Goal: Information Seeking & Learning: Learn about a topic

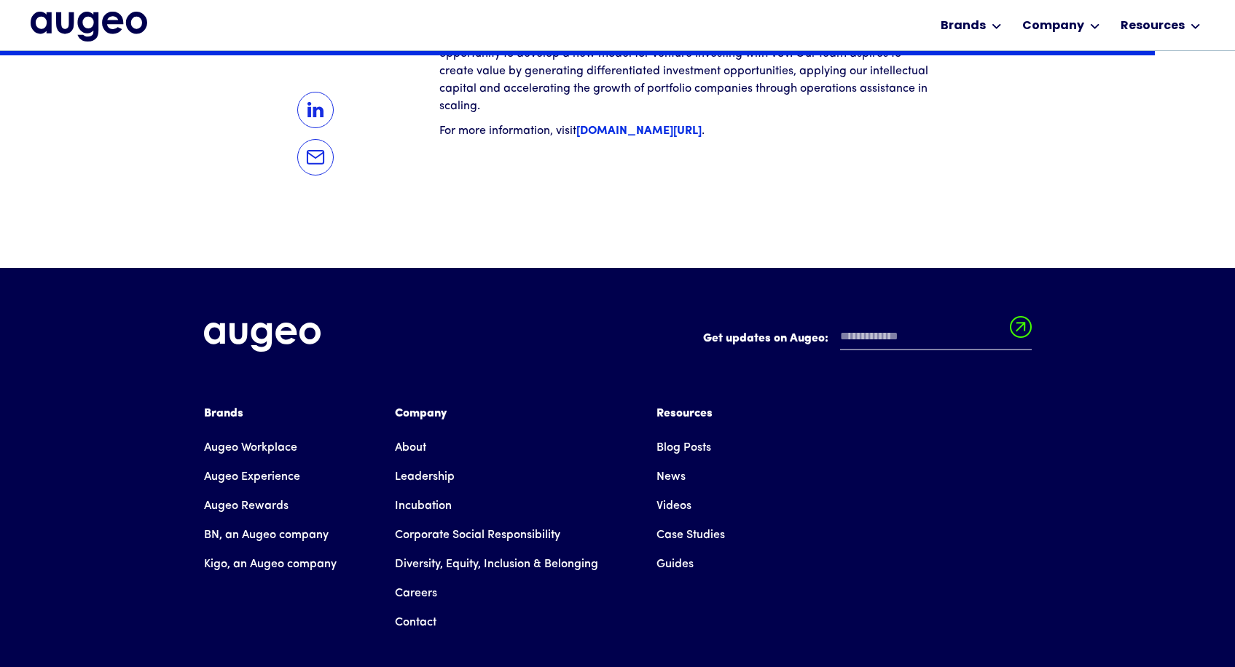
scroll to position [2535, 0]
click at [428, 463] on link "Leadership" at bounding box center [425, 477] width 60 height 29
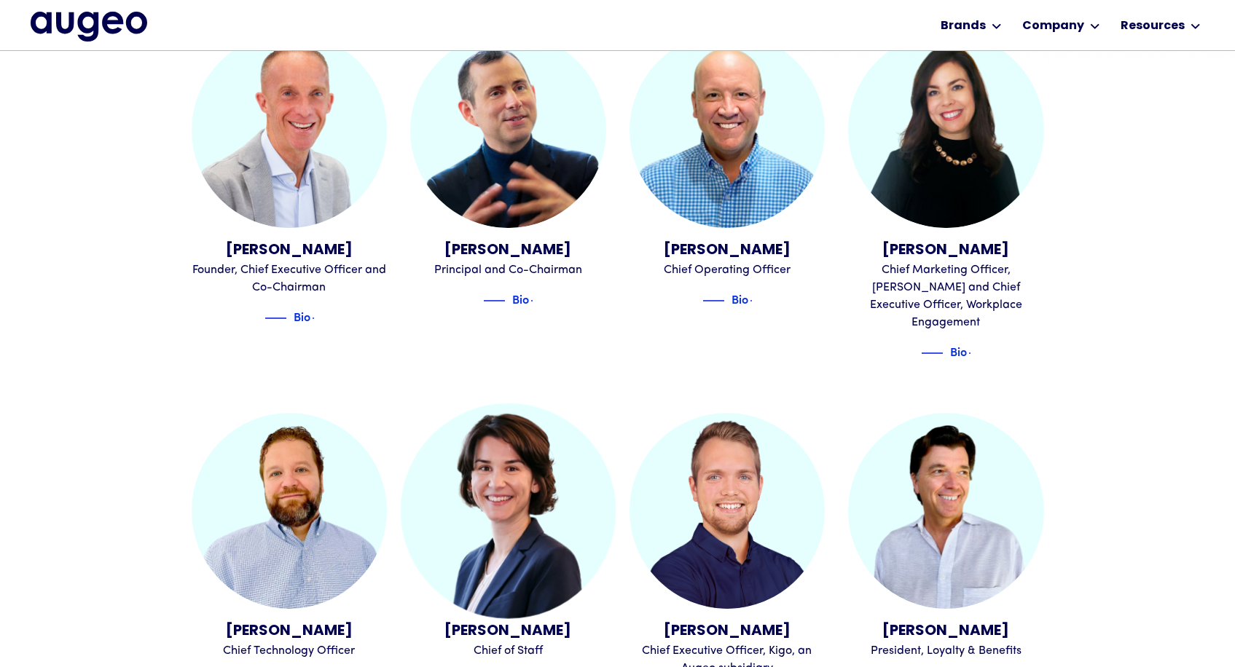
scroll to position [551, 0]
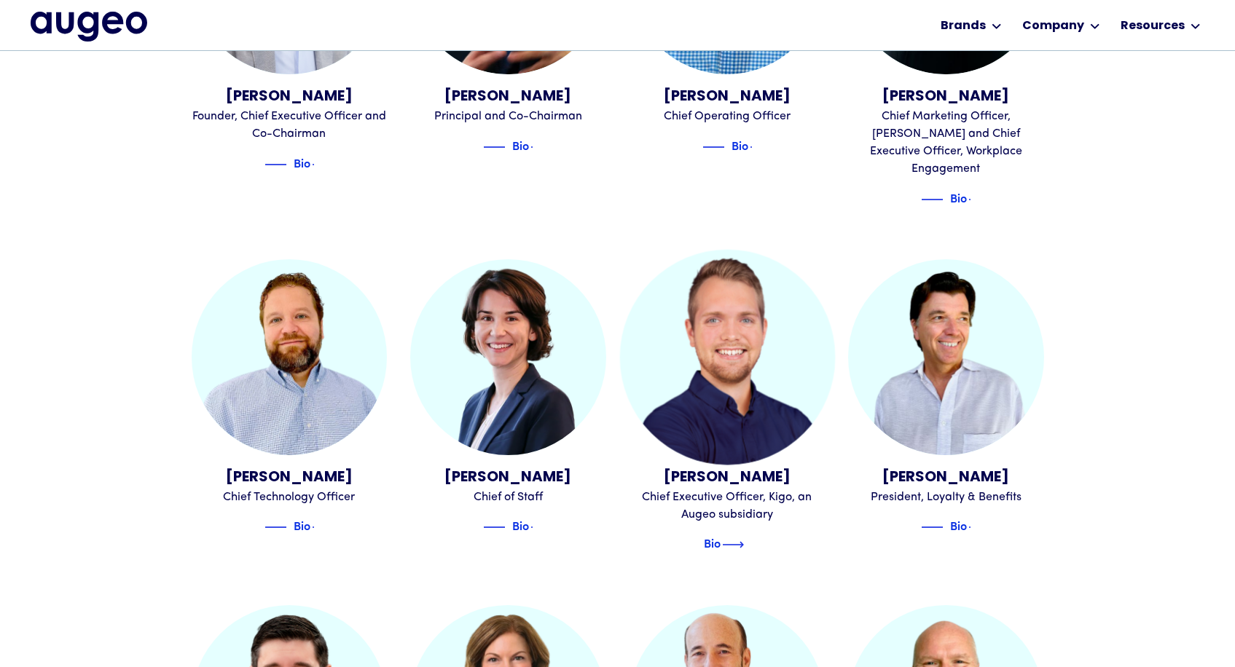
click at [729, 536] on img at bounding box center [733, 544] width 22 height 17
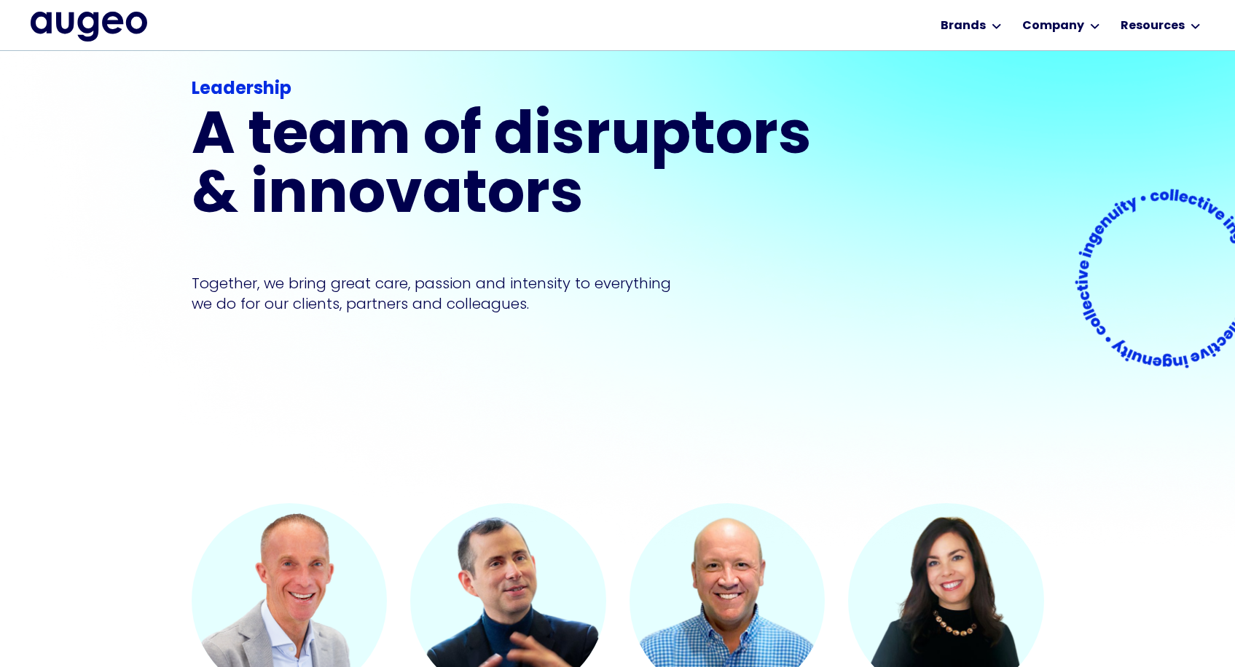
scroll to position [82, 0]
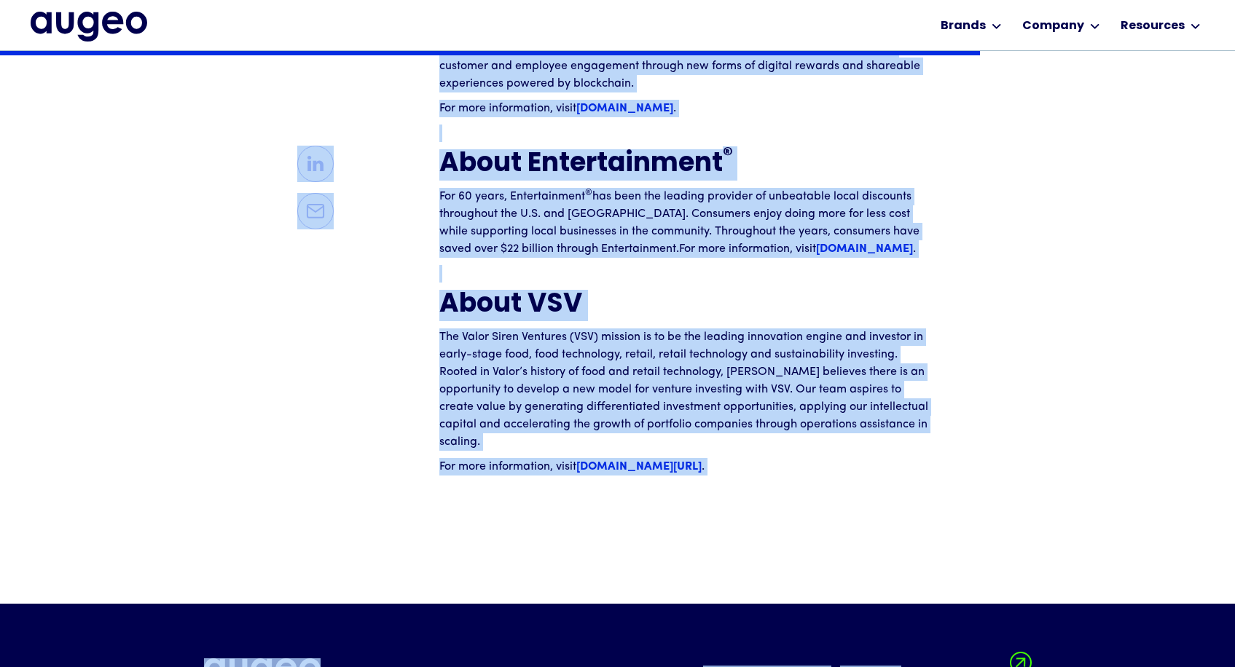
scroll to position [2243, 0]
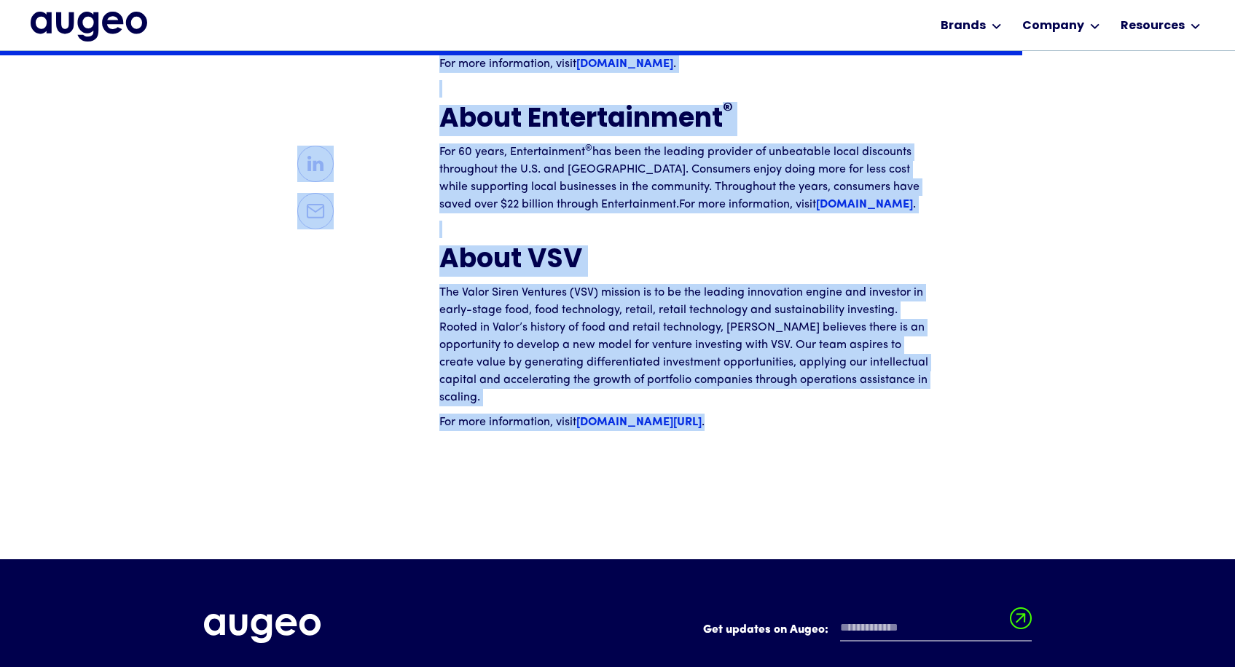
drag, startPoint x: 415, startPoint y: 276, endPoint x: 841, endPoint y: 350, distance: 432.5
copy div "Lo. Ipsu, DO (Sit. 72, 2040) – Ametc , a elitse doeius te incididunt utlaboree,…"
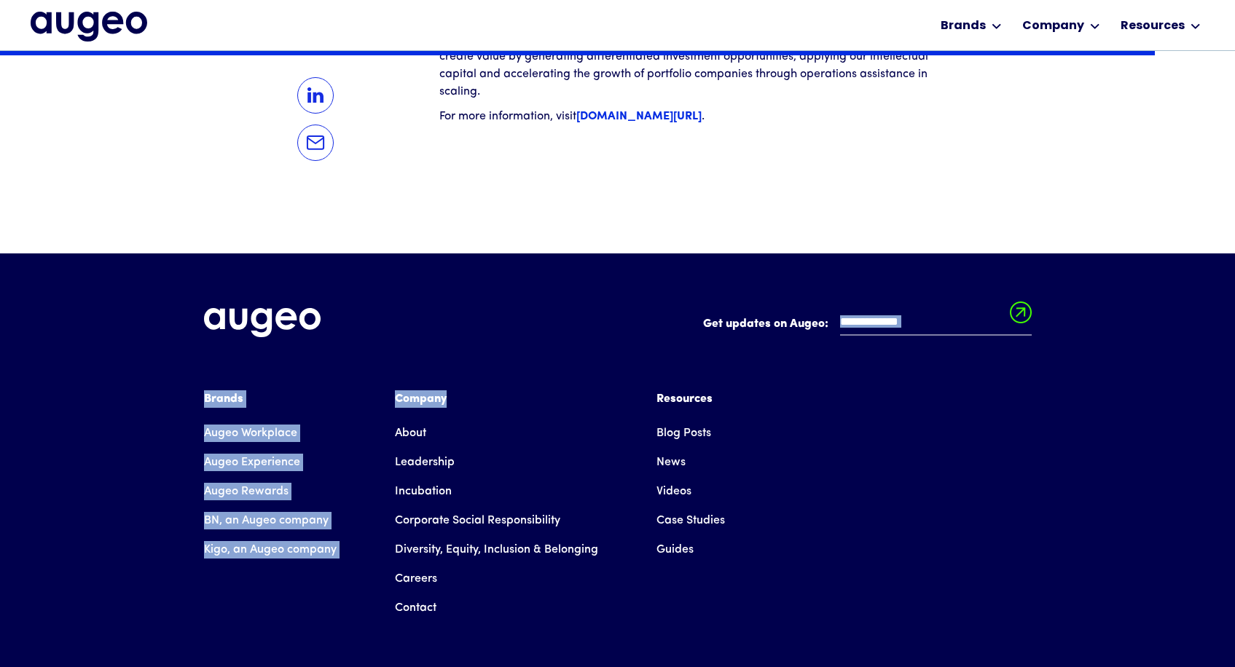
drag, startPoint x: 592, startPoint y: 306, endPoint x: 576, endPoint y: 262, distance: 47.2
click at [597, 343] on div "Get updates on Augeo: Get updates on Augeo: Thanks for subscribing! Oops! Somet…" at bounding box center [618, 509] width 828 height 519
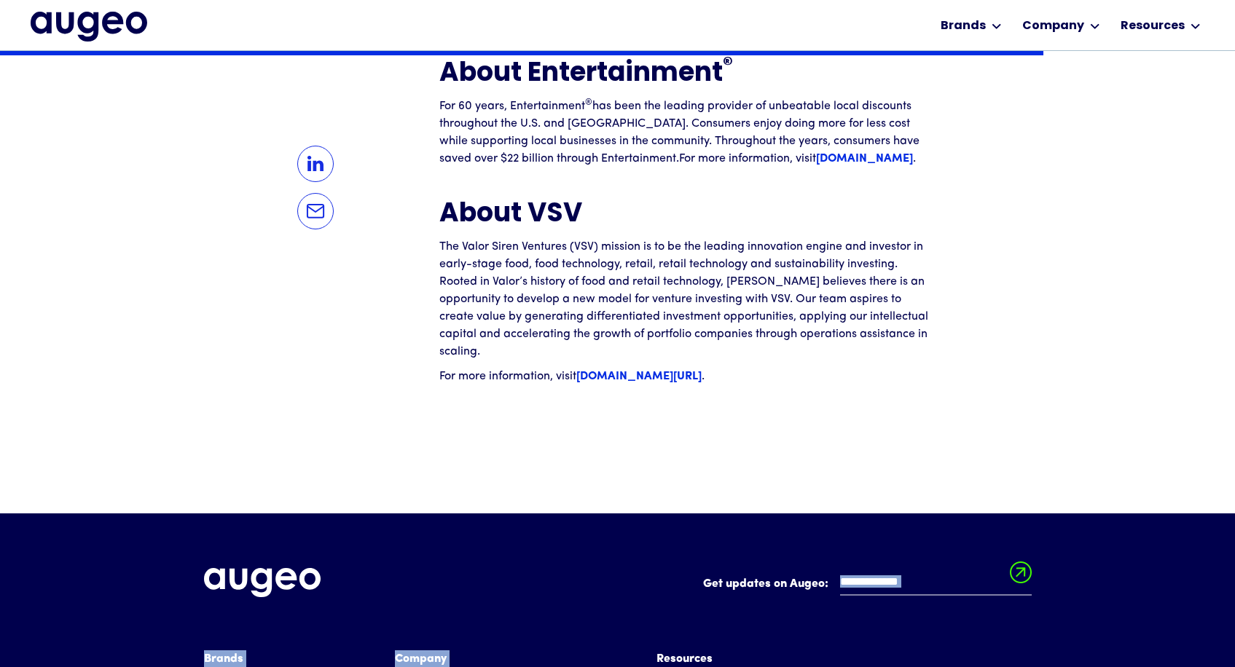
scroll to position [2289, 0]
click at [615, 371] on strong "valorep.com/valor-siren-ventures-vsv" at bounding box center [638, 377] width 125 height 12
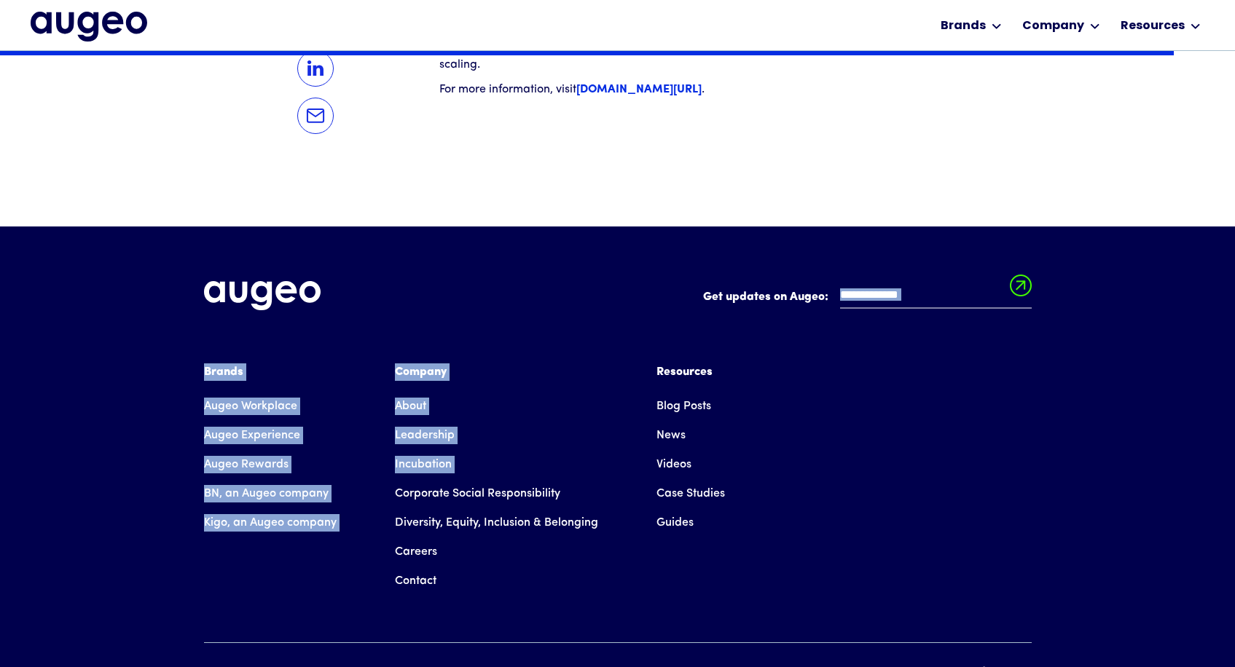
click at [413, 567] on link "Contact" at bounding box center [416, 581] width 42 height 29
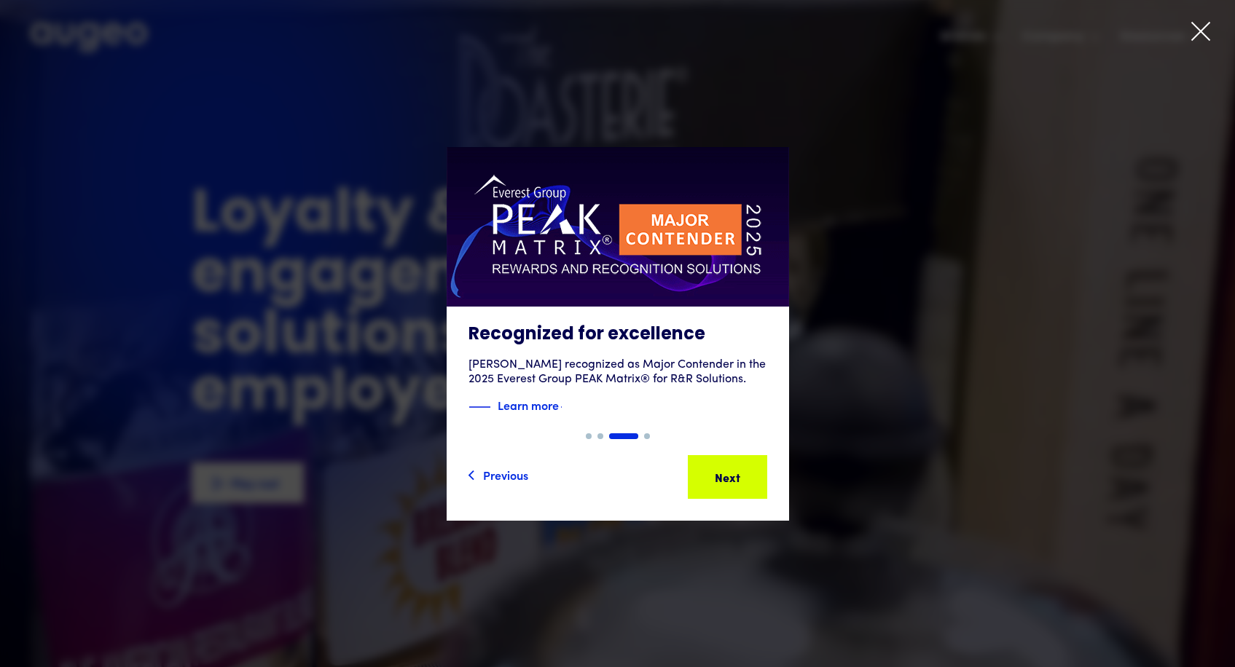
click at [1199, 28] on icon at bounding box center [1201, 31] width 22 height 22
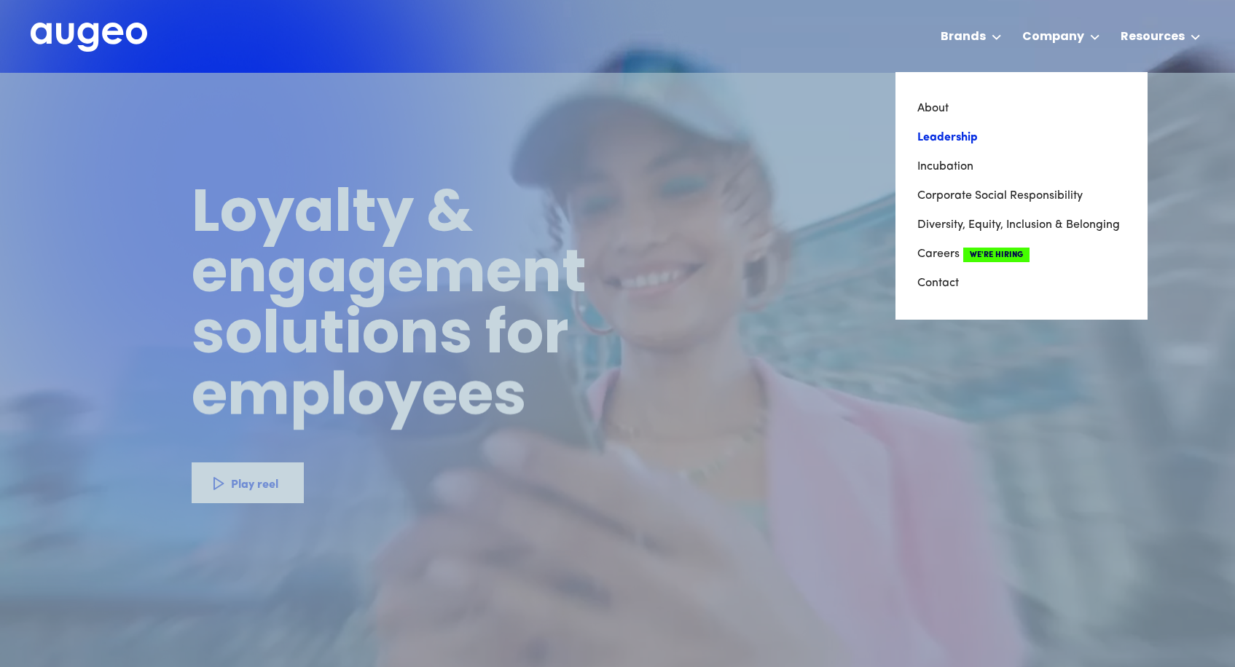
click at [954, 138] on link "Leadership" at bounding box center [1021, 137] width 208 height 29
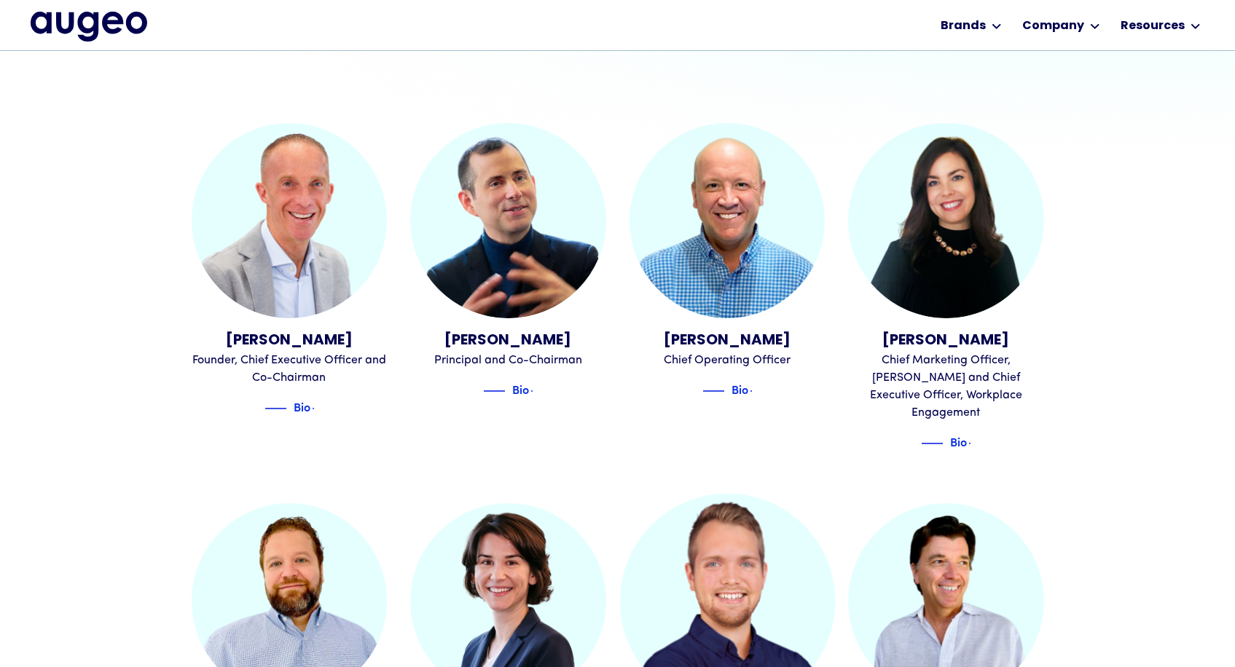
scroll to position [462, 0]
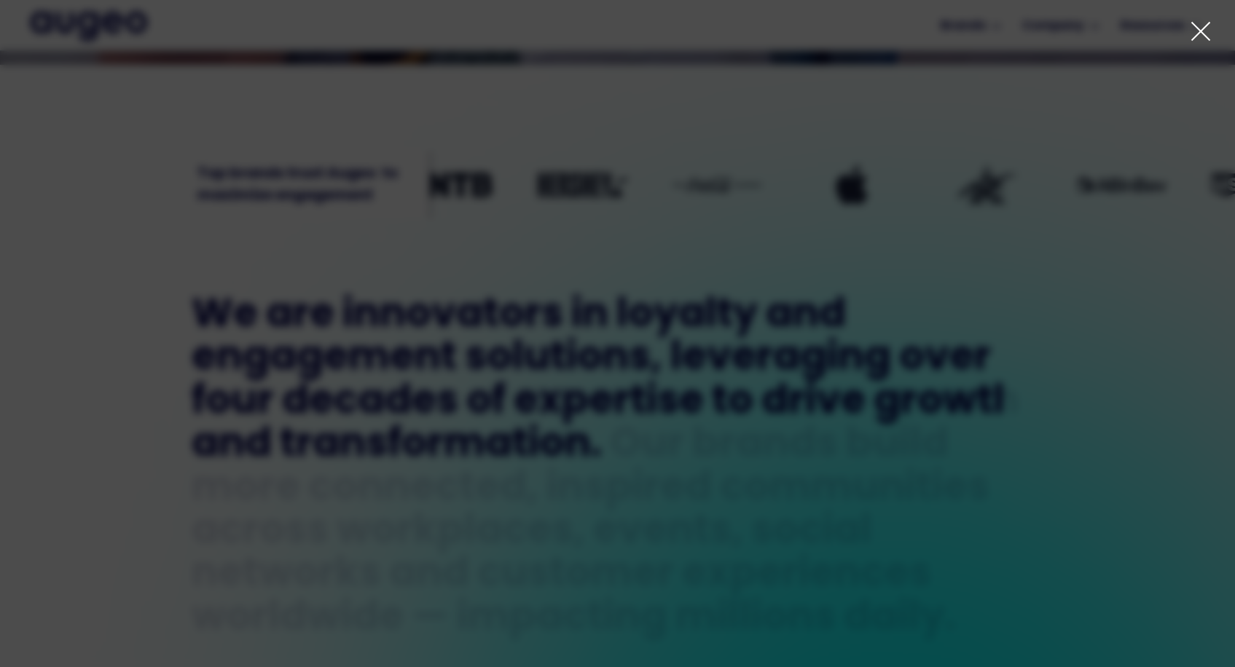
click at [1200, 28] on icon at bounding box center [1201, 31] width 22 height 22
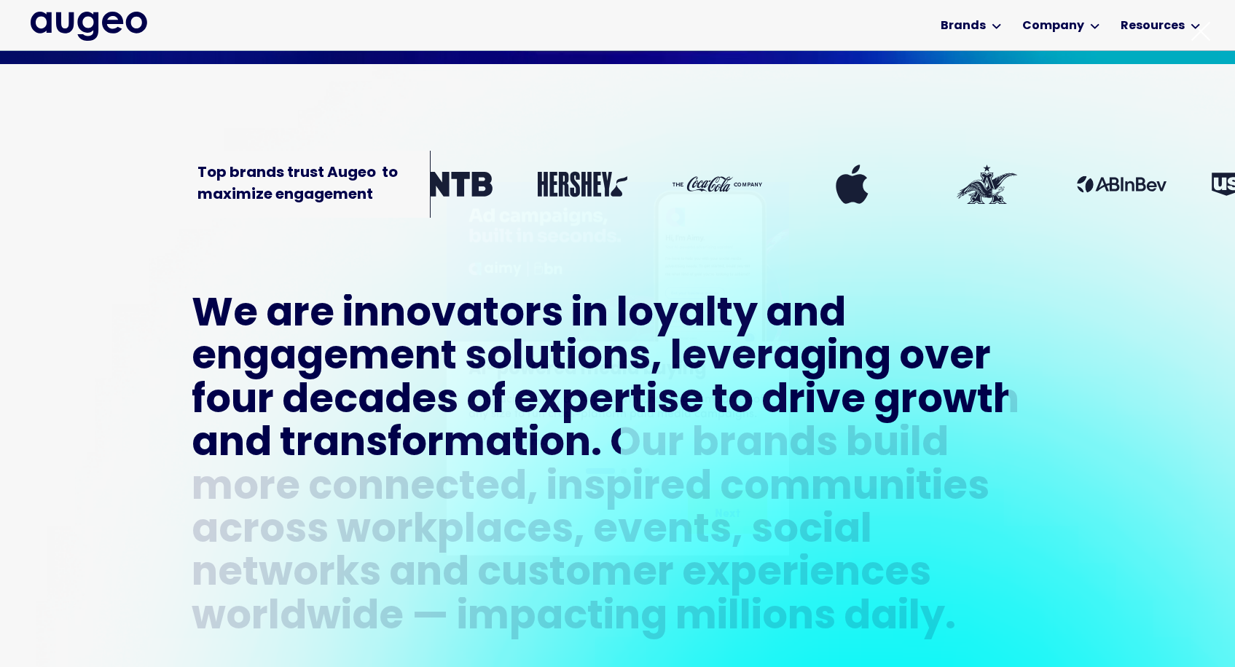
scroll to position [560, 0]
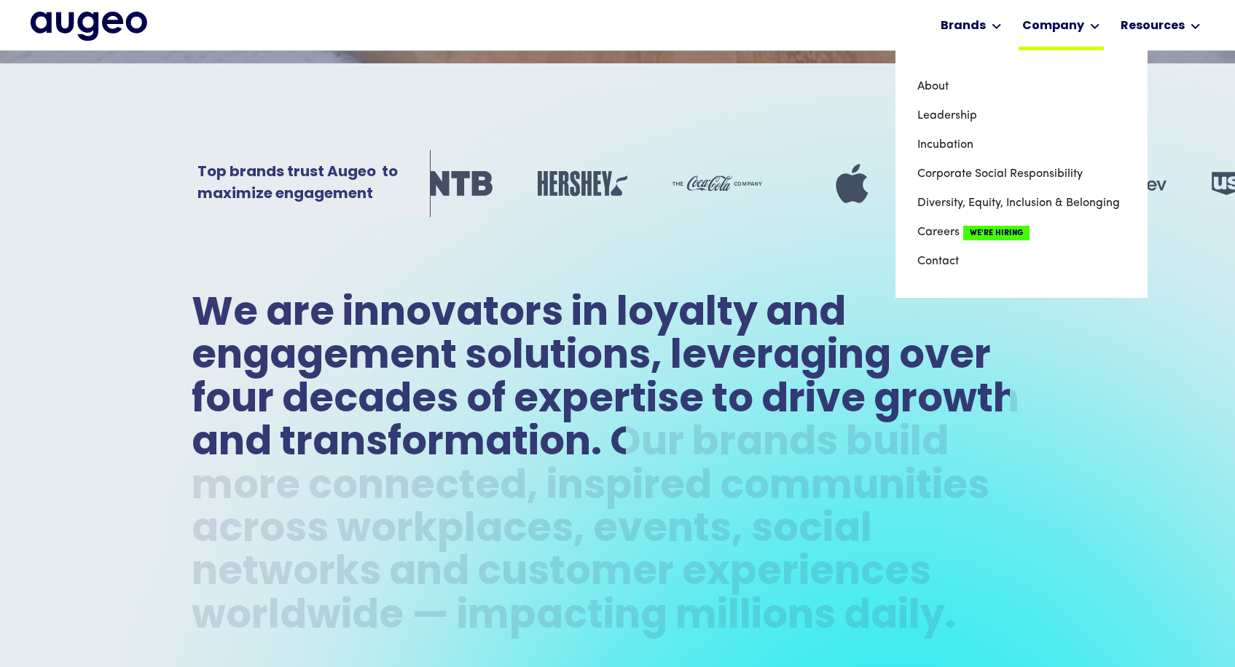
click at [1094, 27] on icon at bounding box center [1095, 26] width 10 height 6
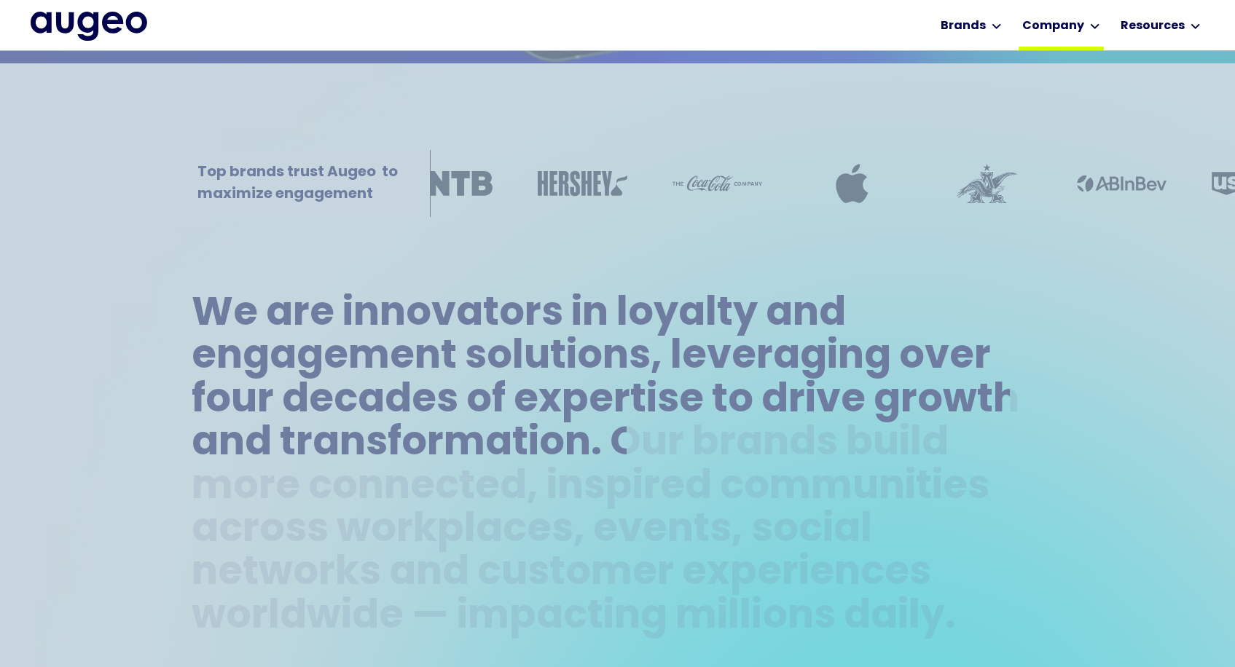
click at [1085, 25] on div "Company" at bounding box center [1060, 25] width 85 height 50
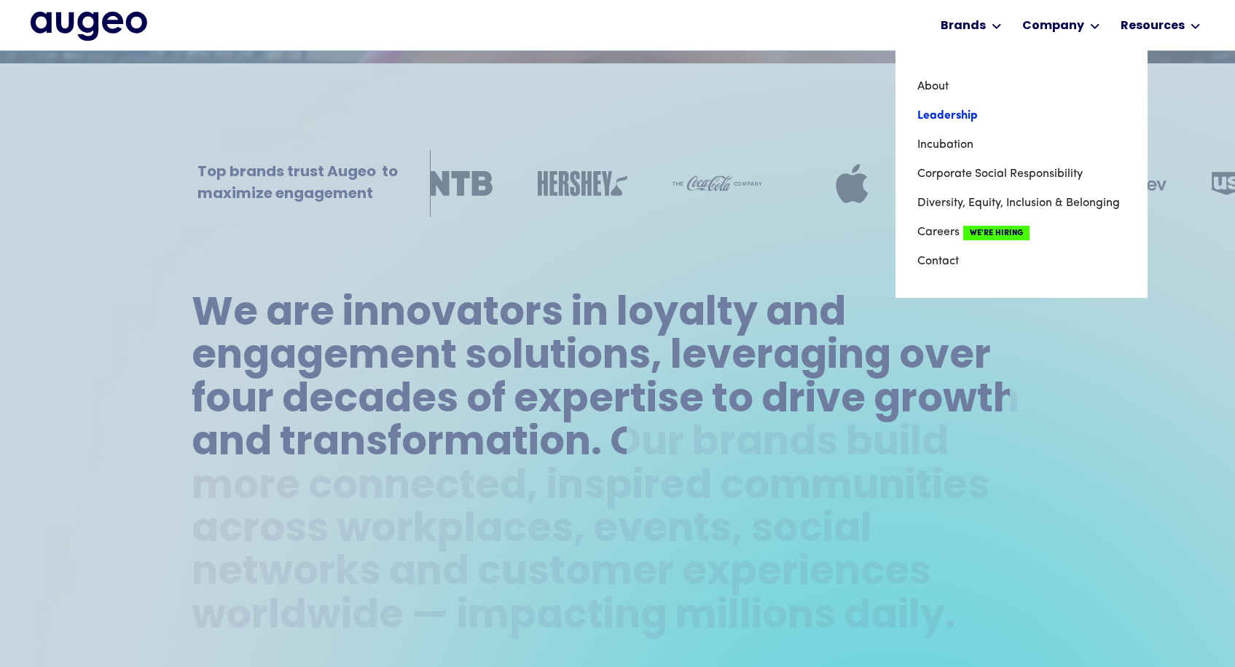
click at [965, 111] on link "Leadership" at bounding box center [1021, 115] width 208 height 29
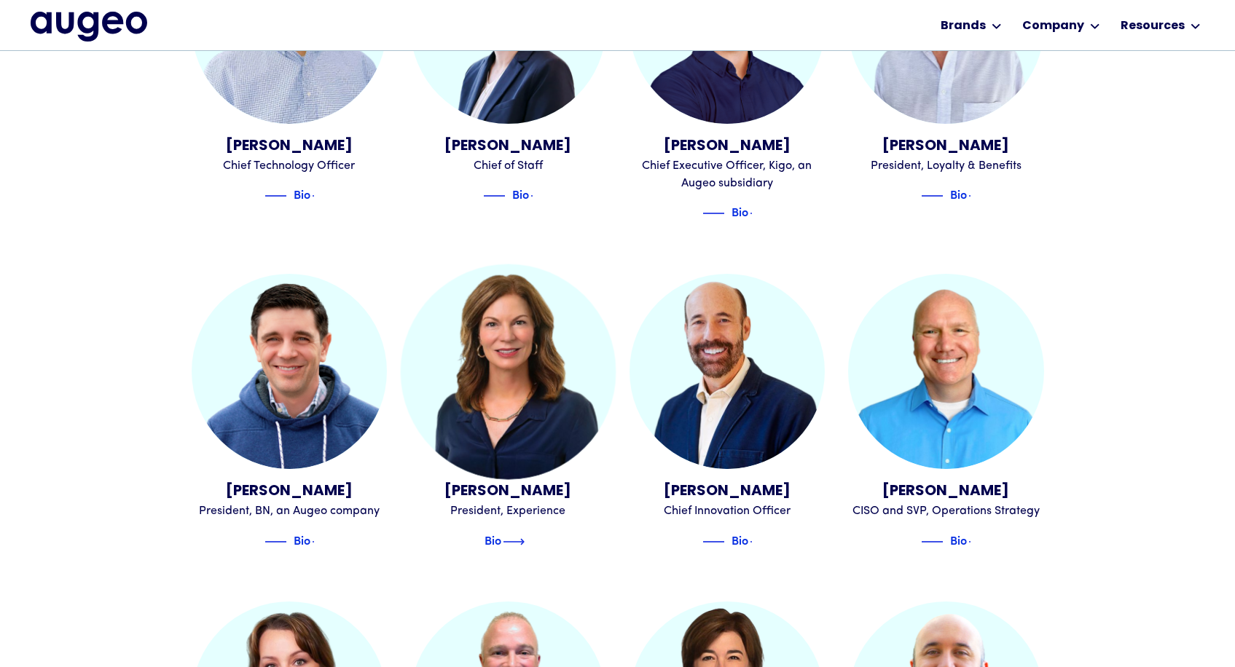
scroll to position [1038, 0]
click at [501, 530] on div "Bio" at bounding box center [492, 538] width 17 height 17
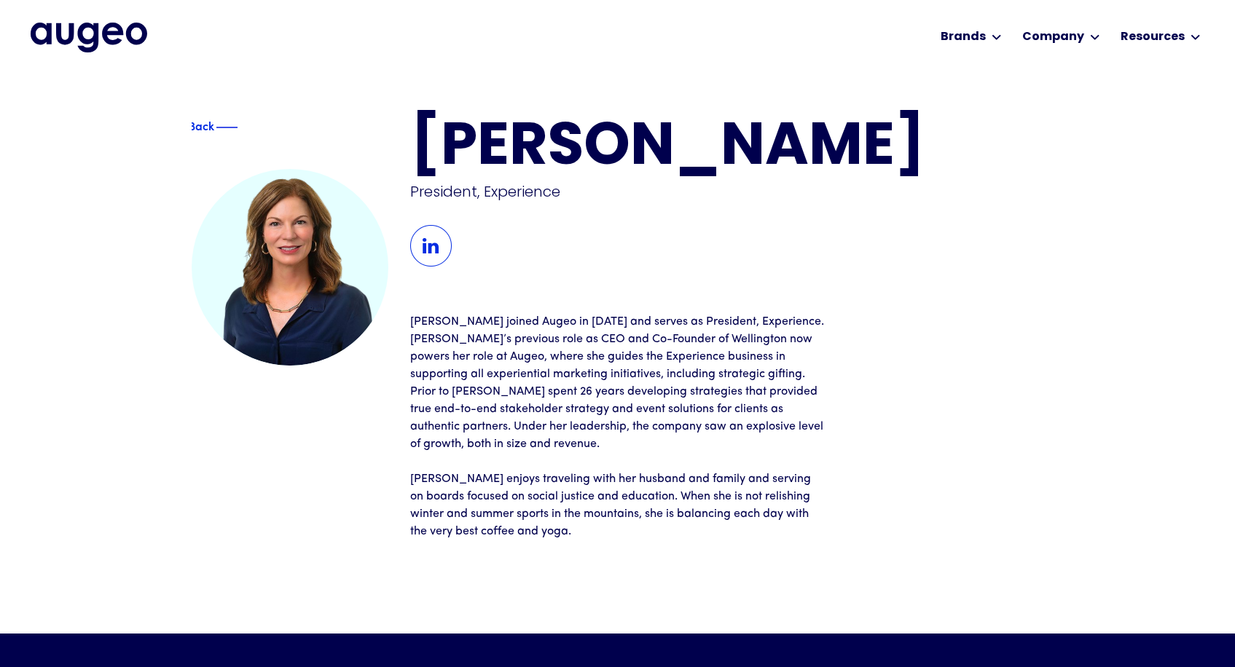
click at [431, 248] on img at bounding box center [431, 246] width 42 height 42
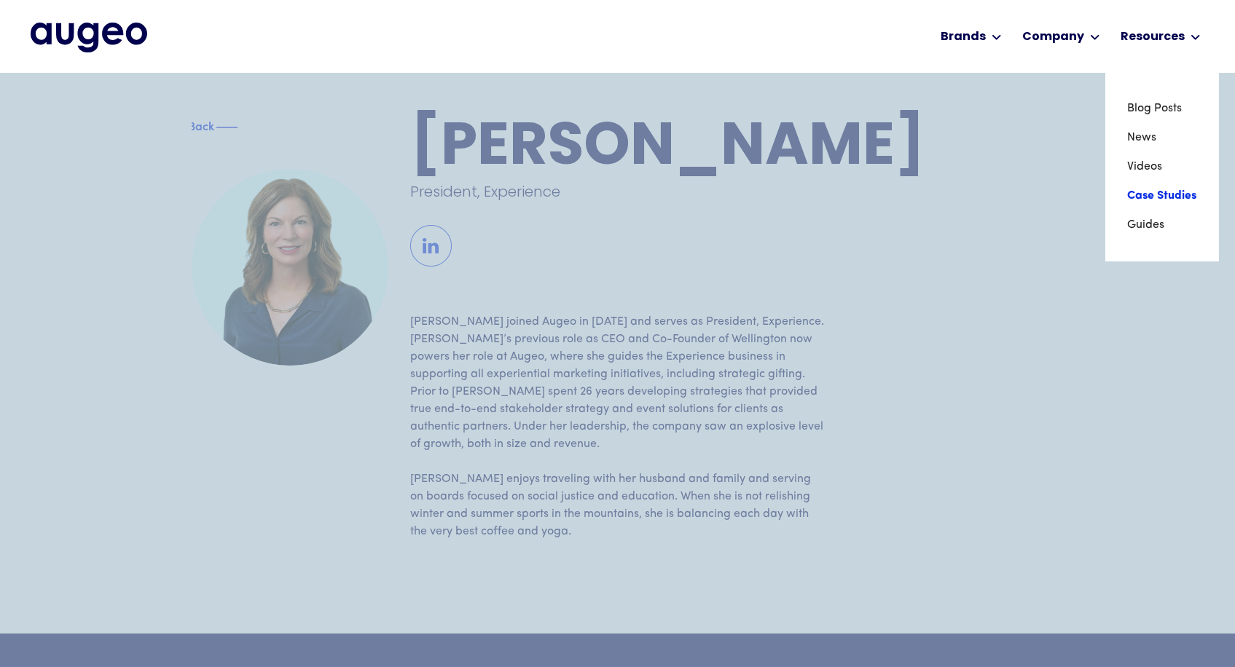
click at [1147, 191] on link "Case Studies" at bounding box center [1162, 195] width 70 height 29
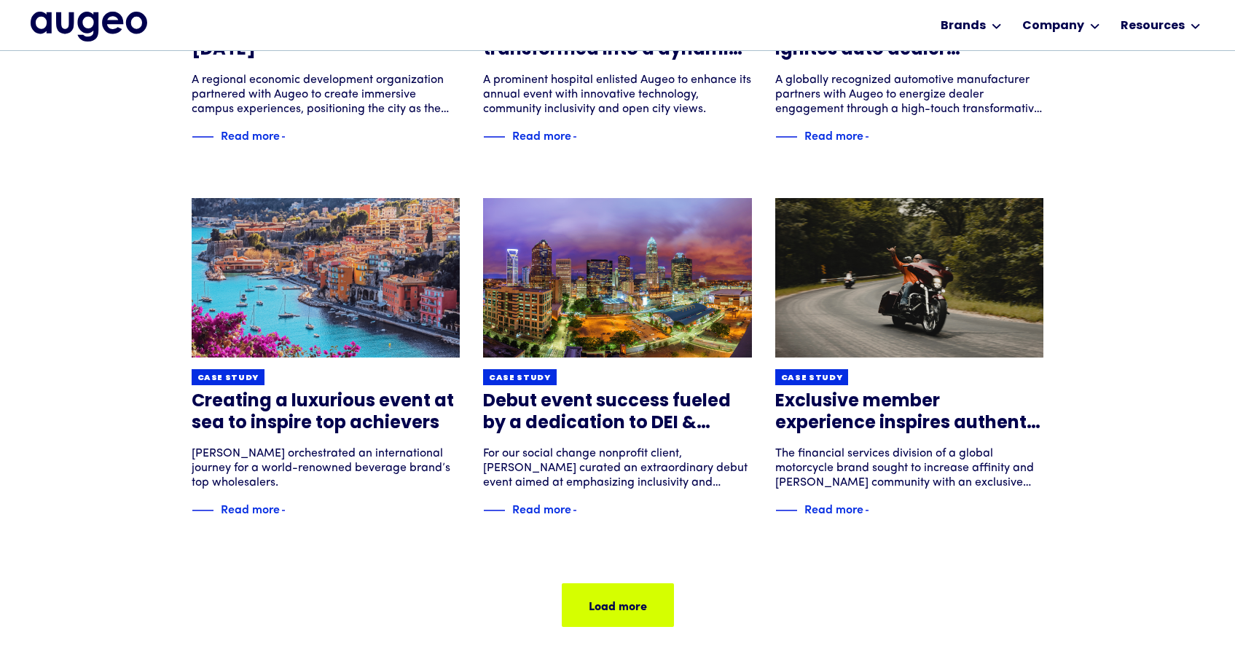
scroll to position [823, 0]
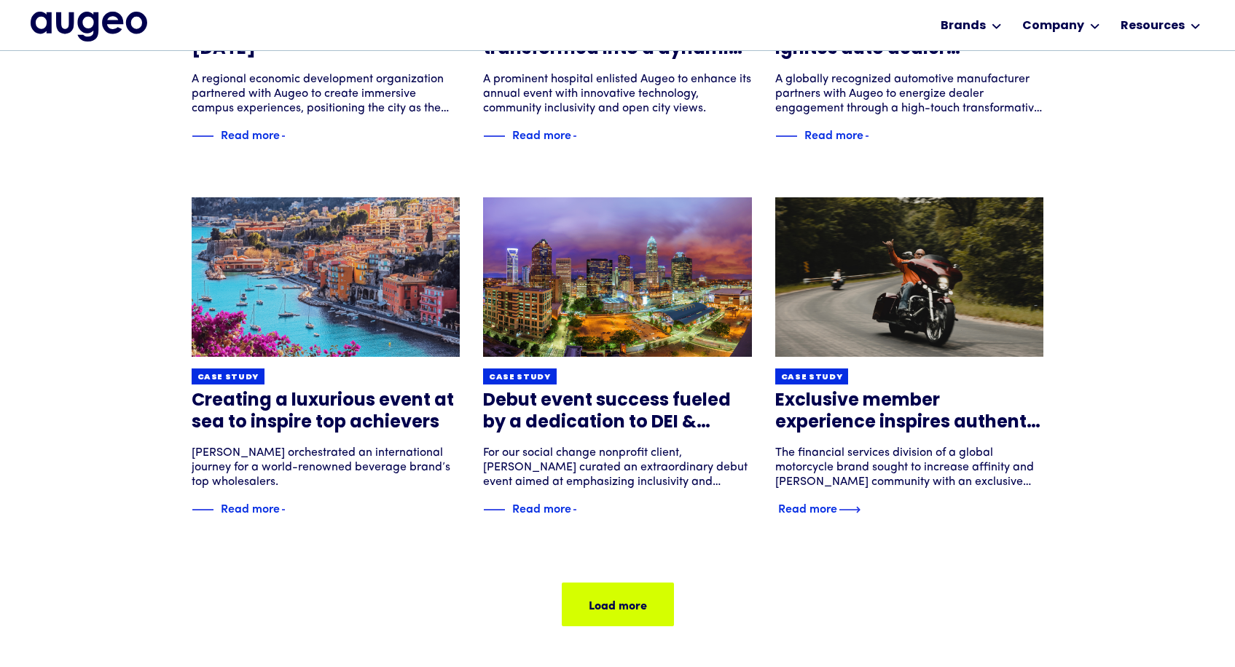
click at [804, 506] on div "Read more" at bounding box center [807, 507] width 59 height 17
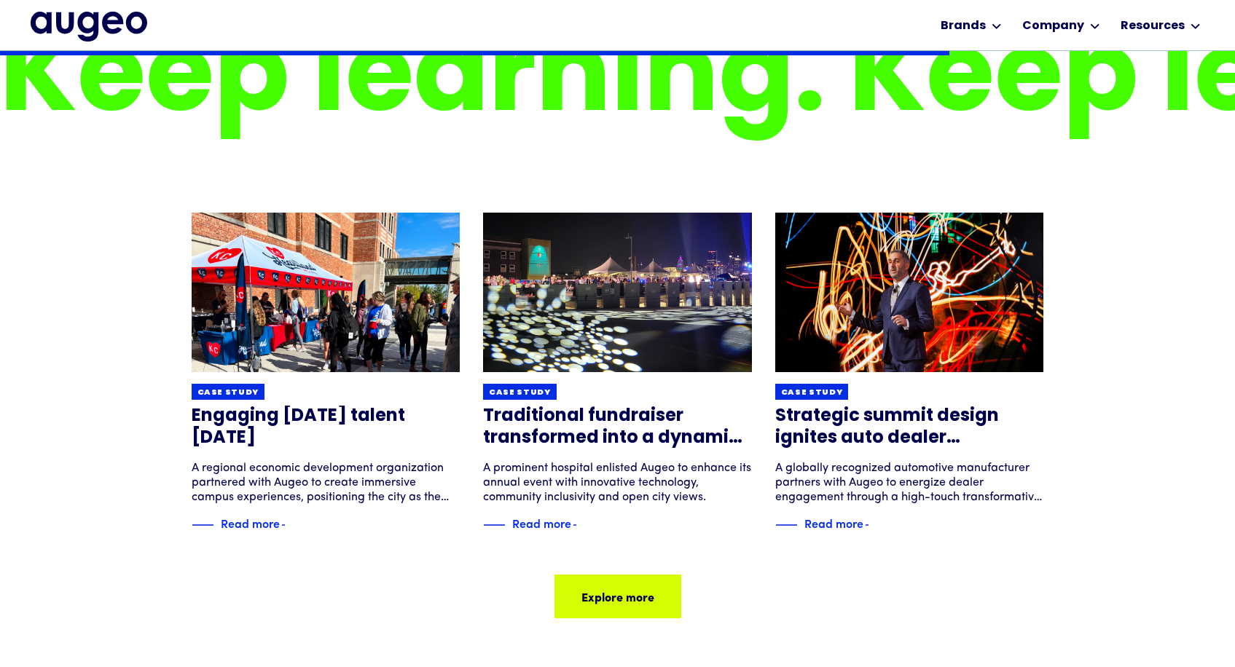
scroll to position [1755, 0]
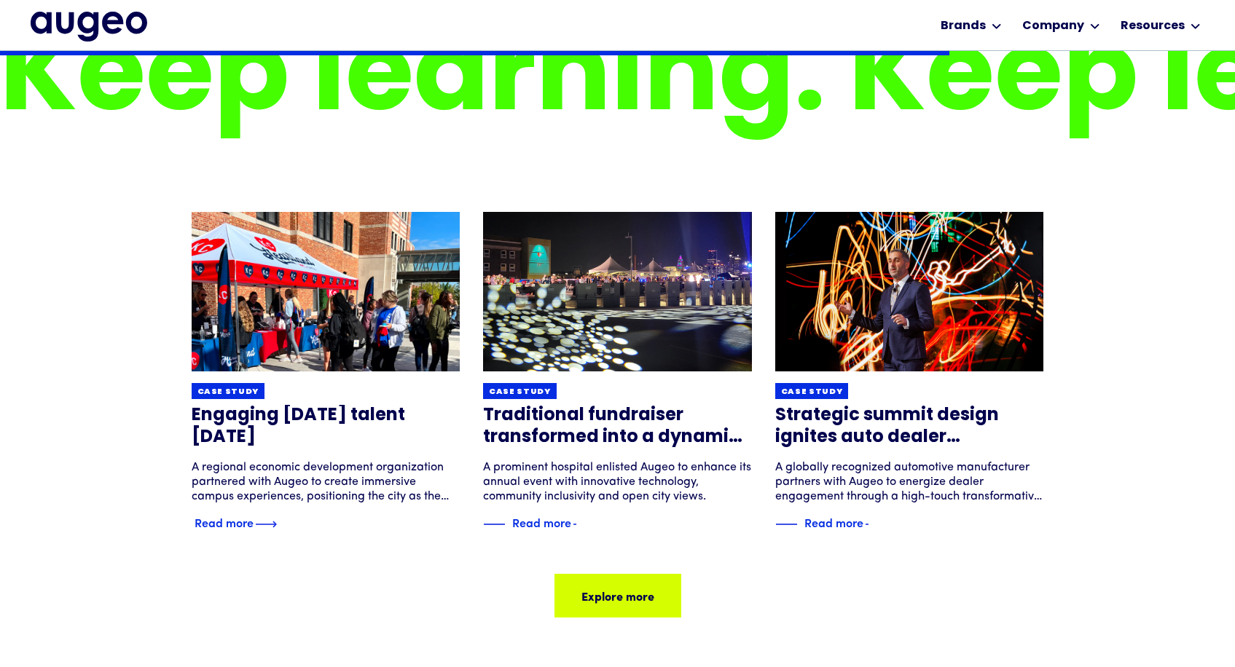
click at [223, 521] on div "Read more" at bounding box center [224, 522] width 59 height 17
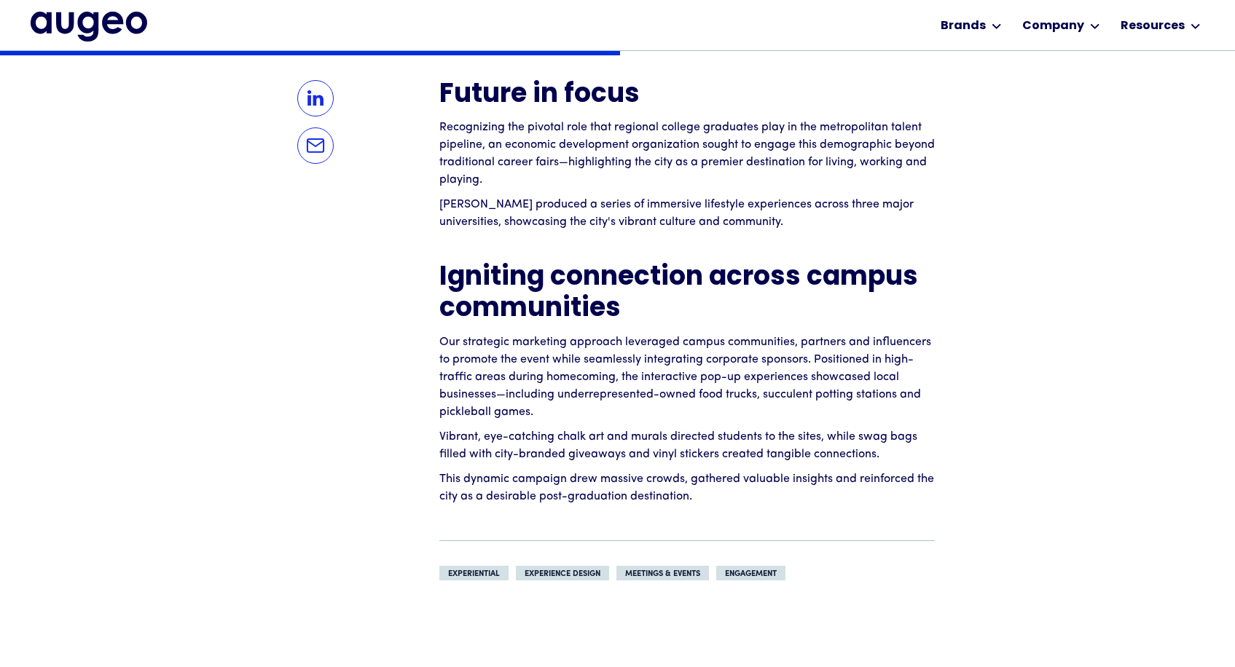
scroll to position [1201, 0]
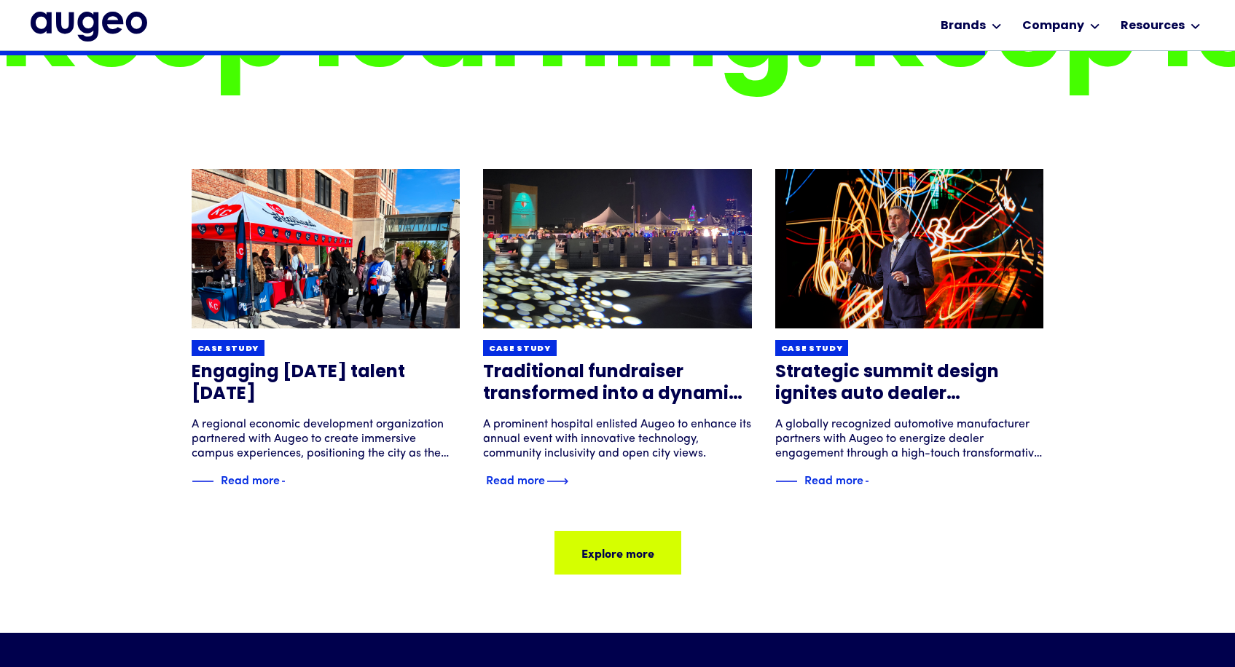
click at [563, 310] on img at bounding box center [617, 249] width 322 height 192
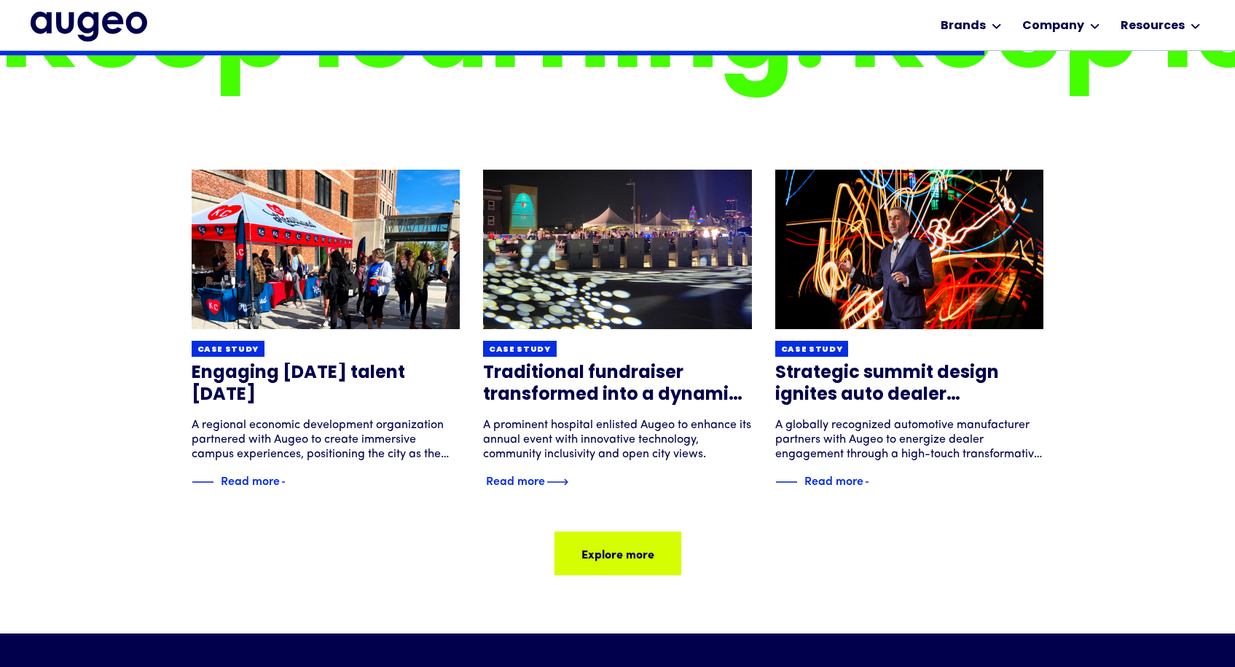
scroll to position [1904, 0]
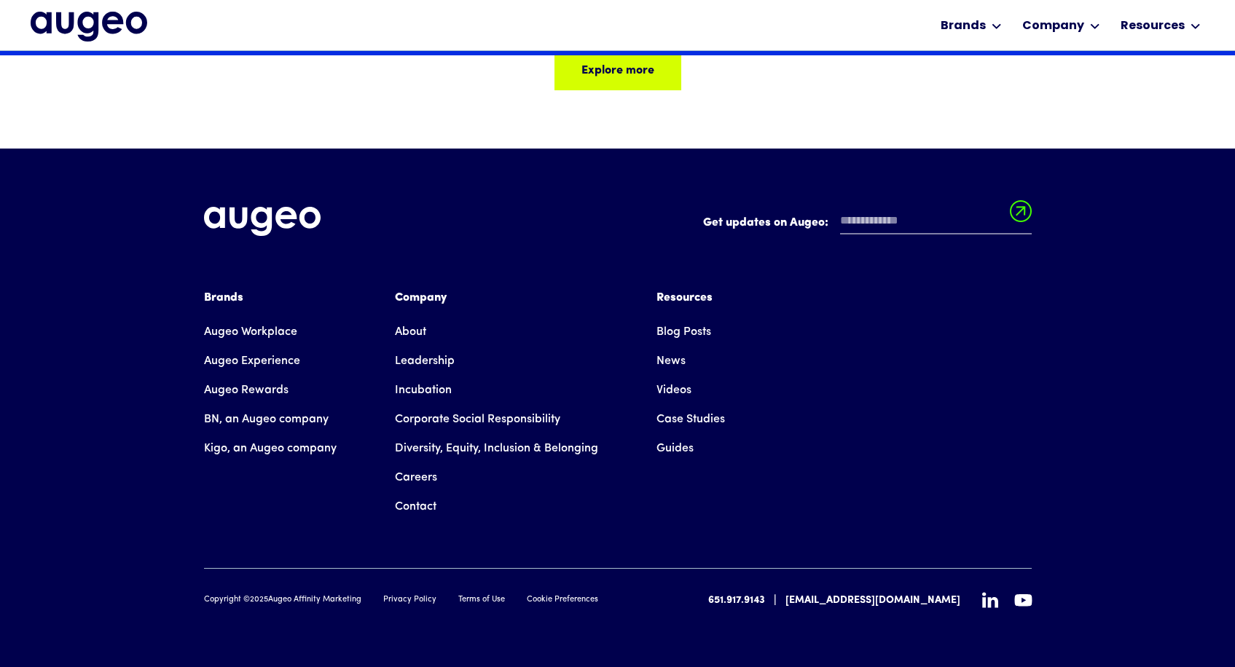
scroll to position [2430, 0]
click at [243, 420] on link "BN, an Augeo company" at bounding box center [266, 419] width 125 height 29
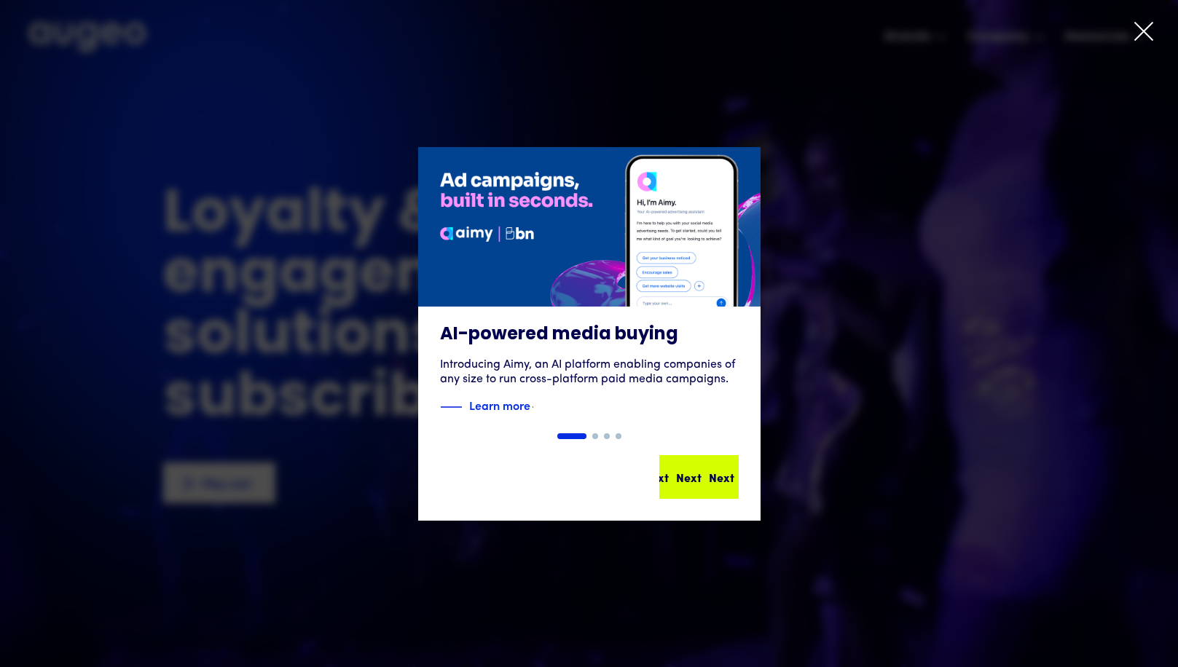
click at [709, 474] on div "Next" at bounding box center [721, 476] width 25 height 17
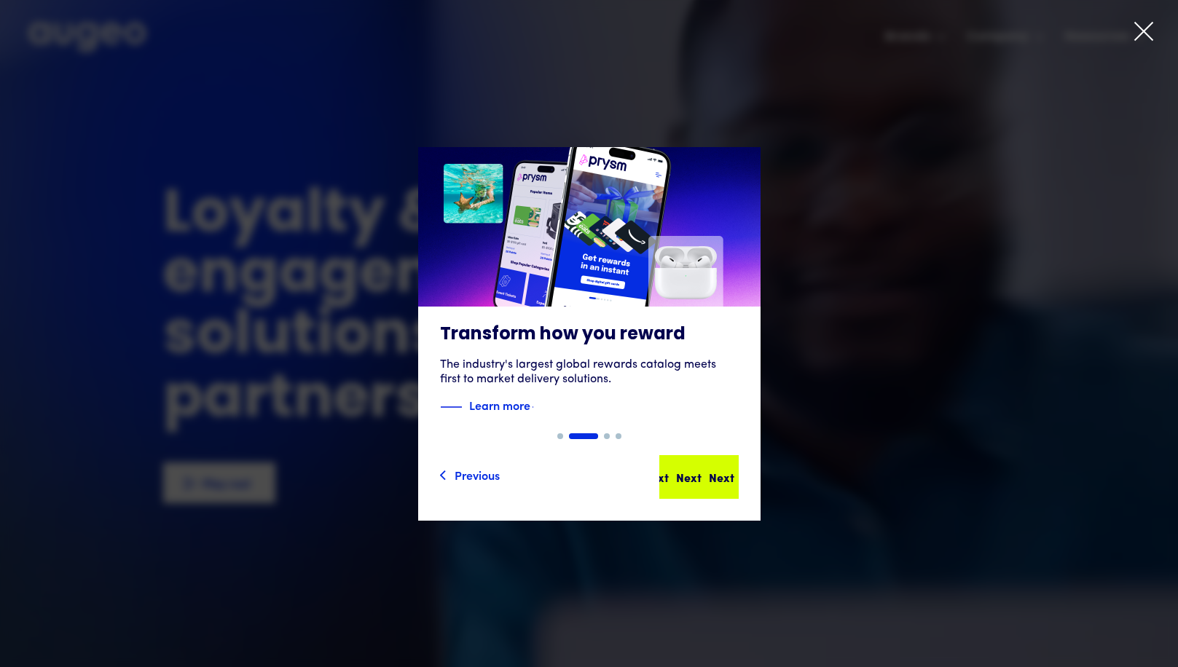
click at [709, 477] on div "Next" at bounding box center [721, 476] width 25 height 17
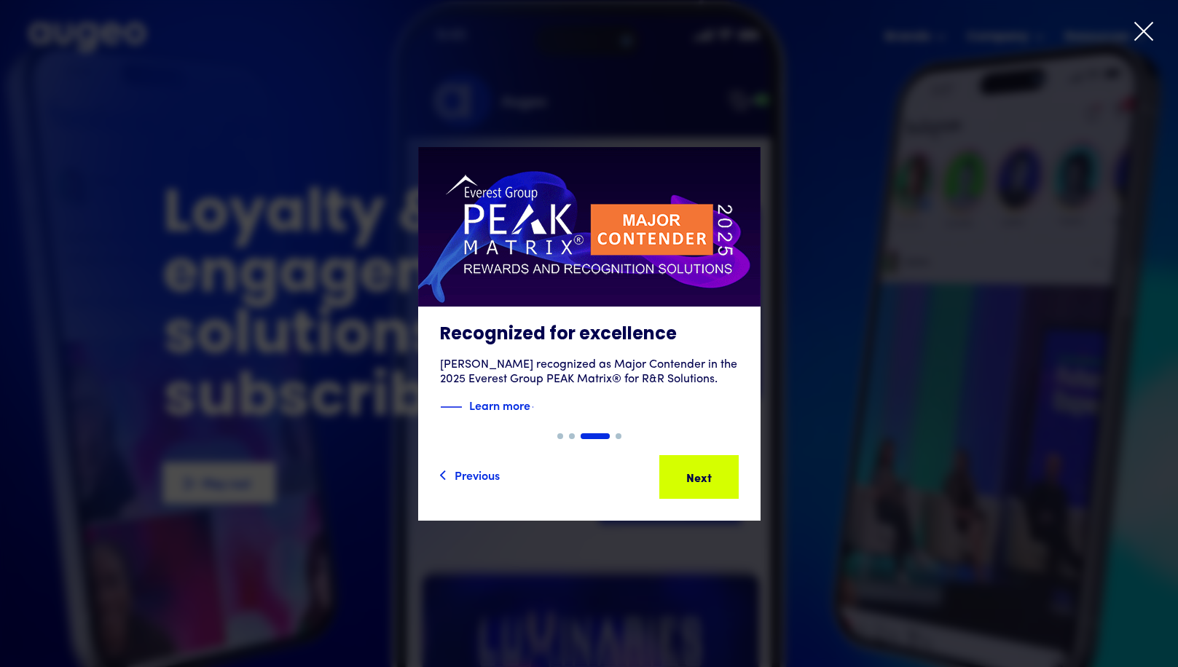
click at [709, 477] on div "Next" at bounding box center [721, 476] width 25 height 17
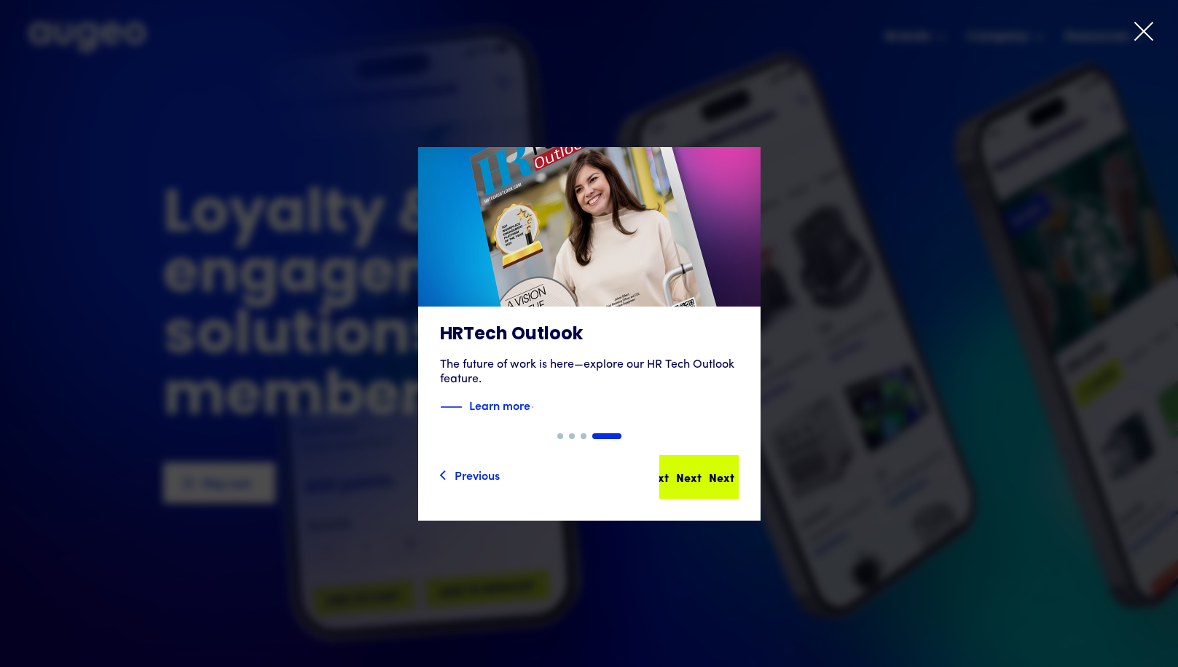
click at [671, 477] on div "Next" at bounding box center [657, 476] width 25 height 17
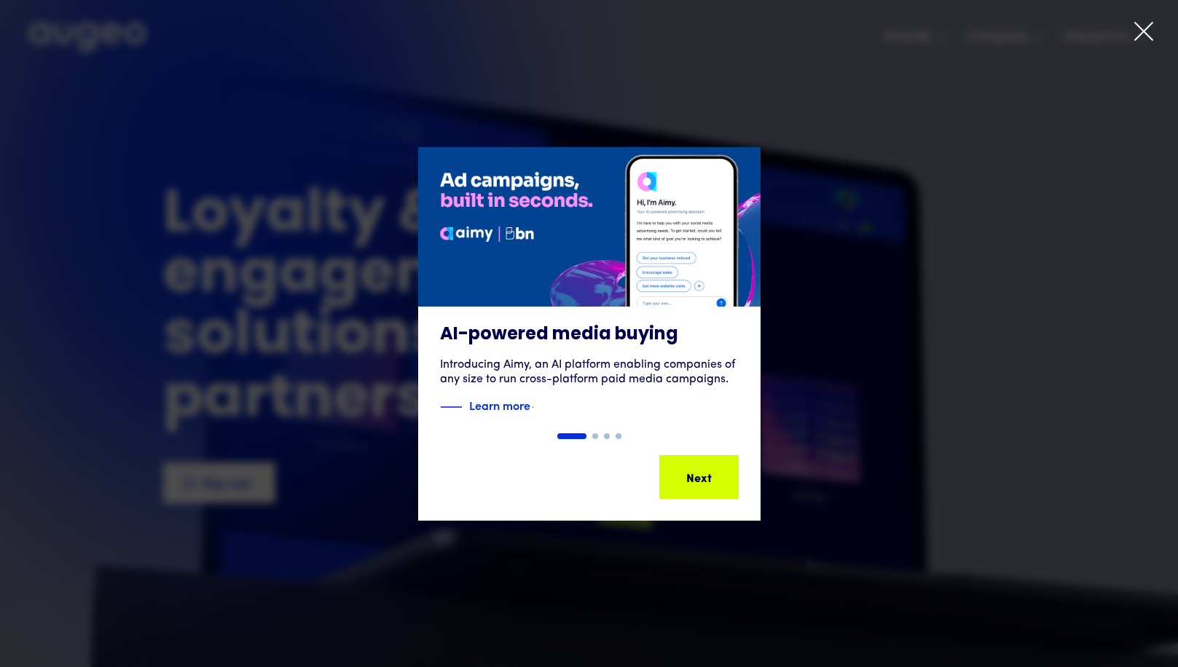
click at [1142, 26] on icon at bounding box center [1144, 31] width 22 height 22
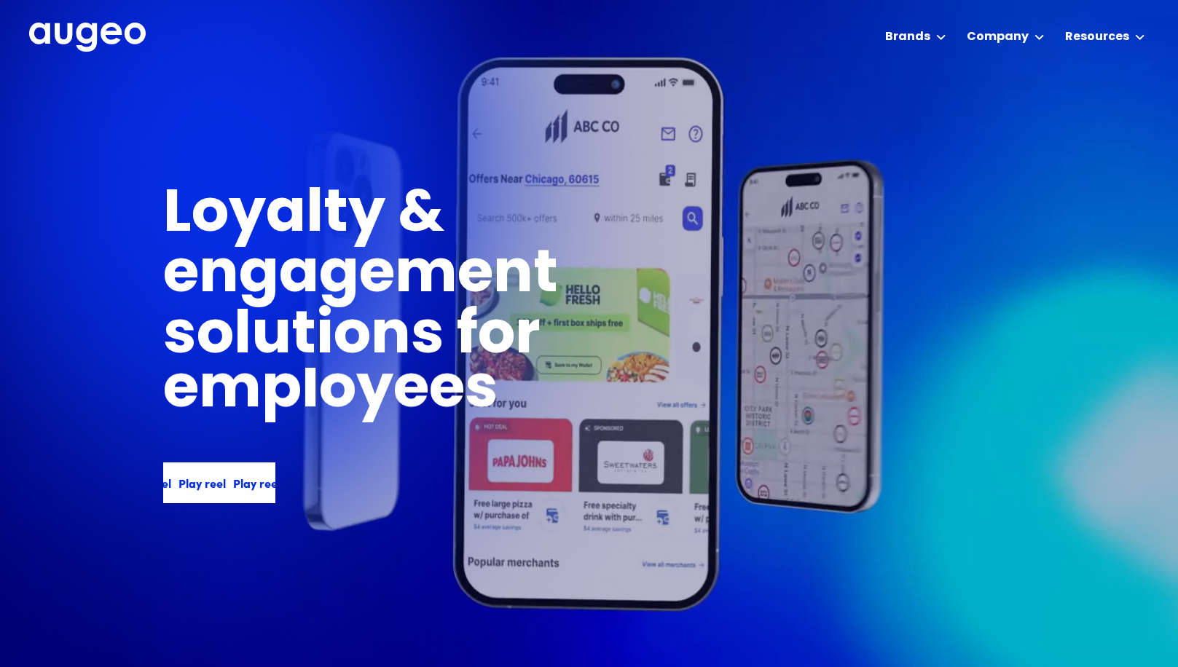
click at [213, 479] on div "Play reel" at bounding box center [225, 482] width 47 height 17
